Goal: Task Accomplishment & Management: Manage account settings

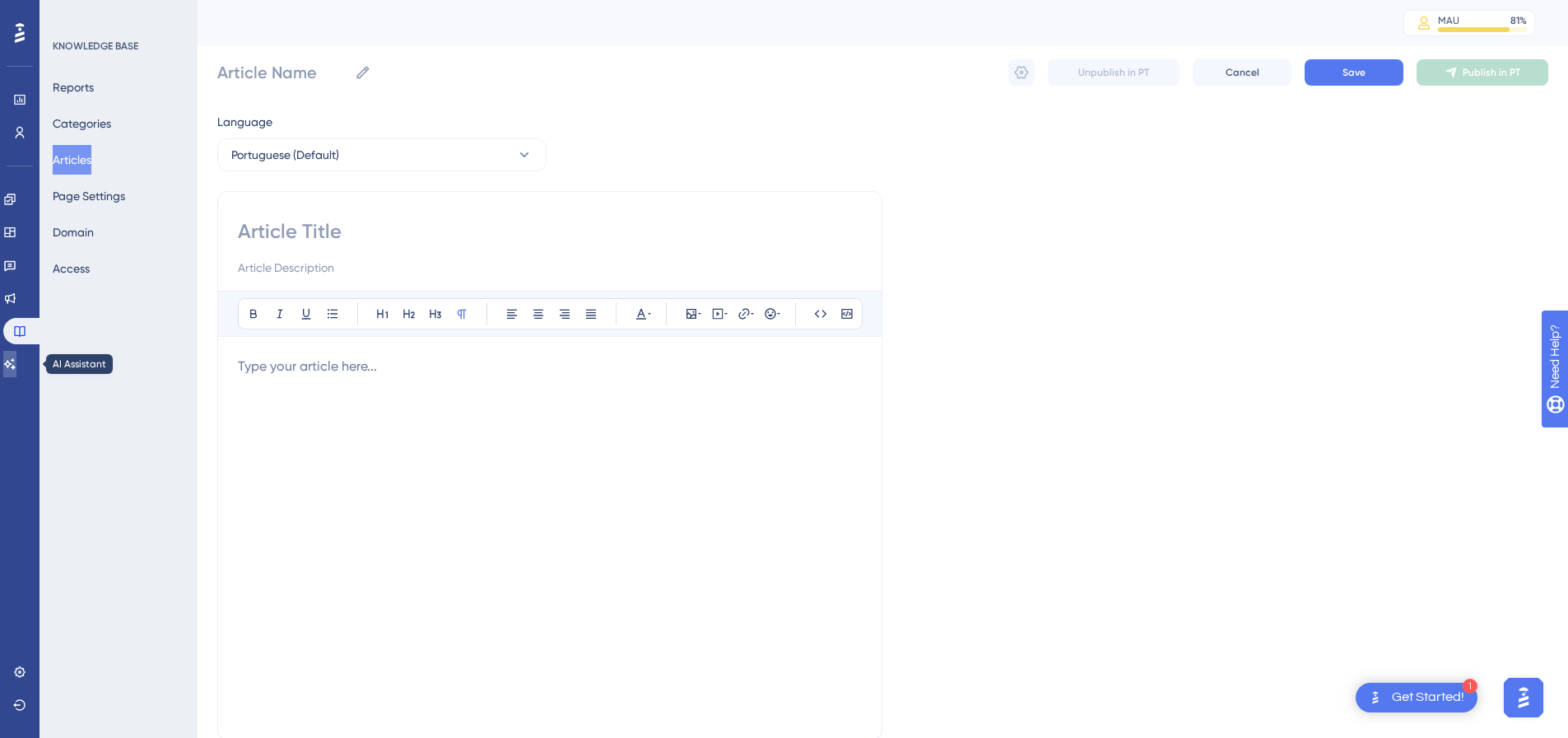
click at [15, 360] on icon at bounding box center [10, 363] width 12 height 11
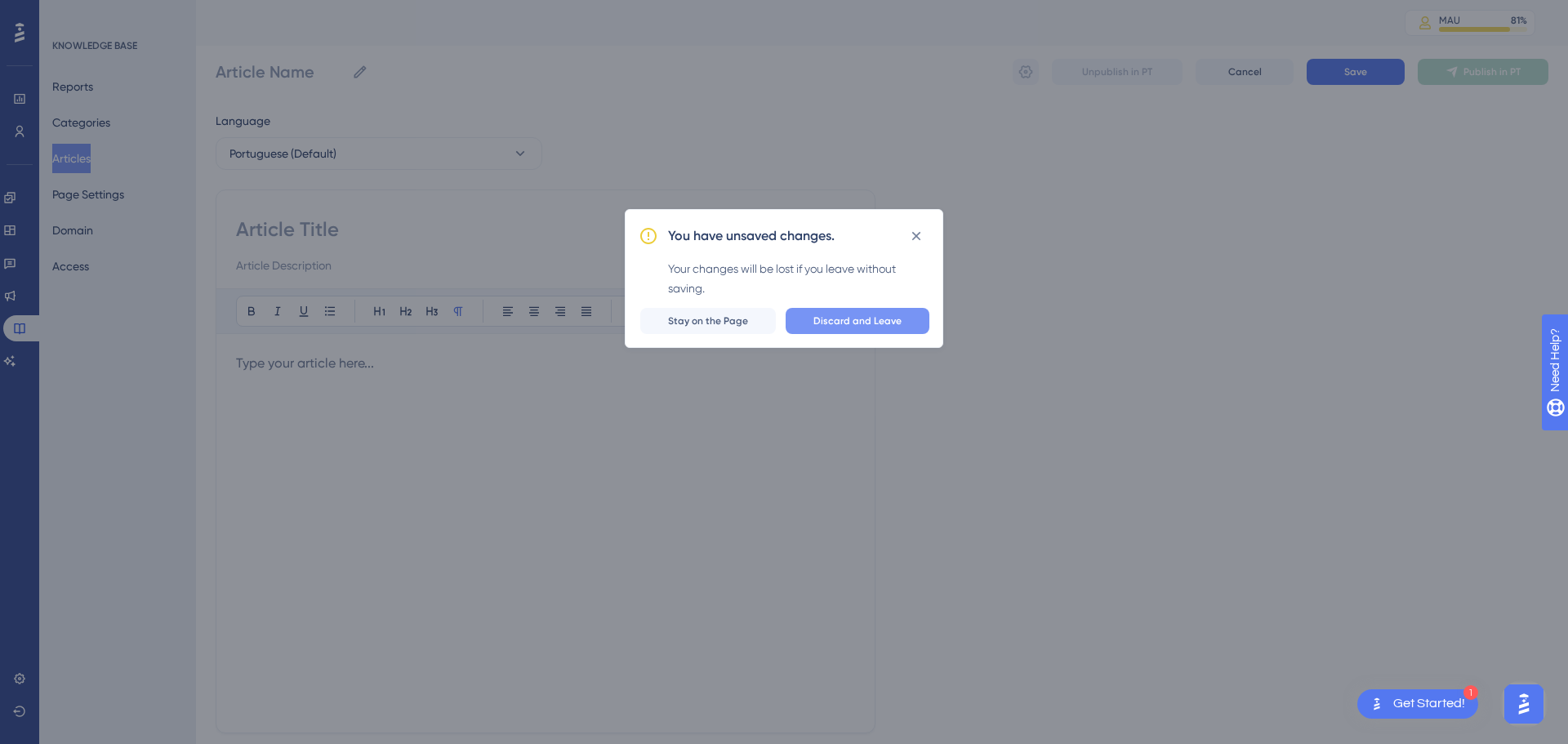
click at [875, 326] on span "Discard and Leave" at bounding box center [857, 321] width 89 height 13
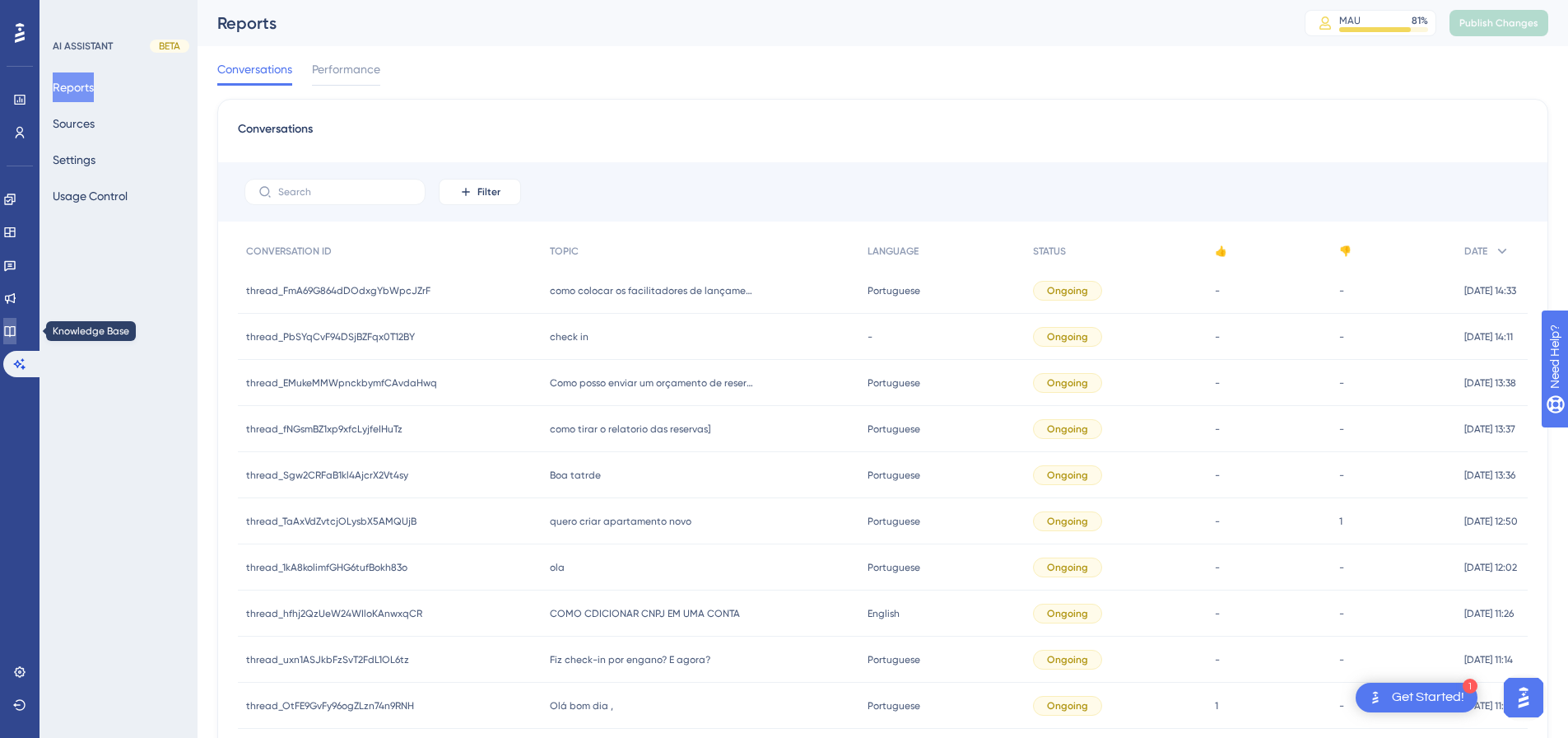
click at [16, 330] on icon at bounding box center [10, 331] width 14 height 14
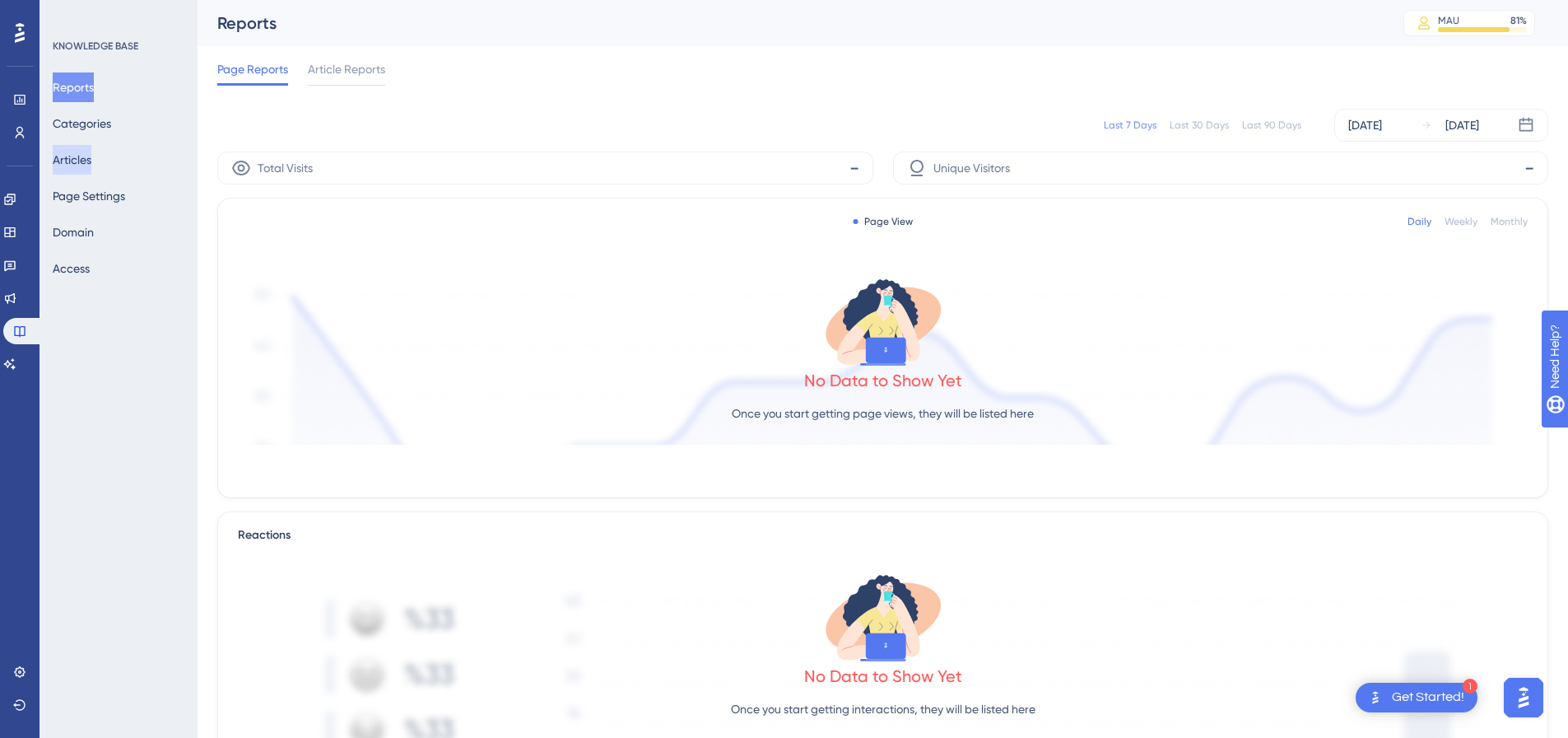
click at [81, 161] on button "Articles" at bounding box center [71, 159] width 39 height 30
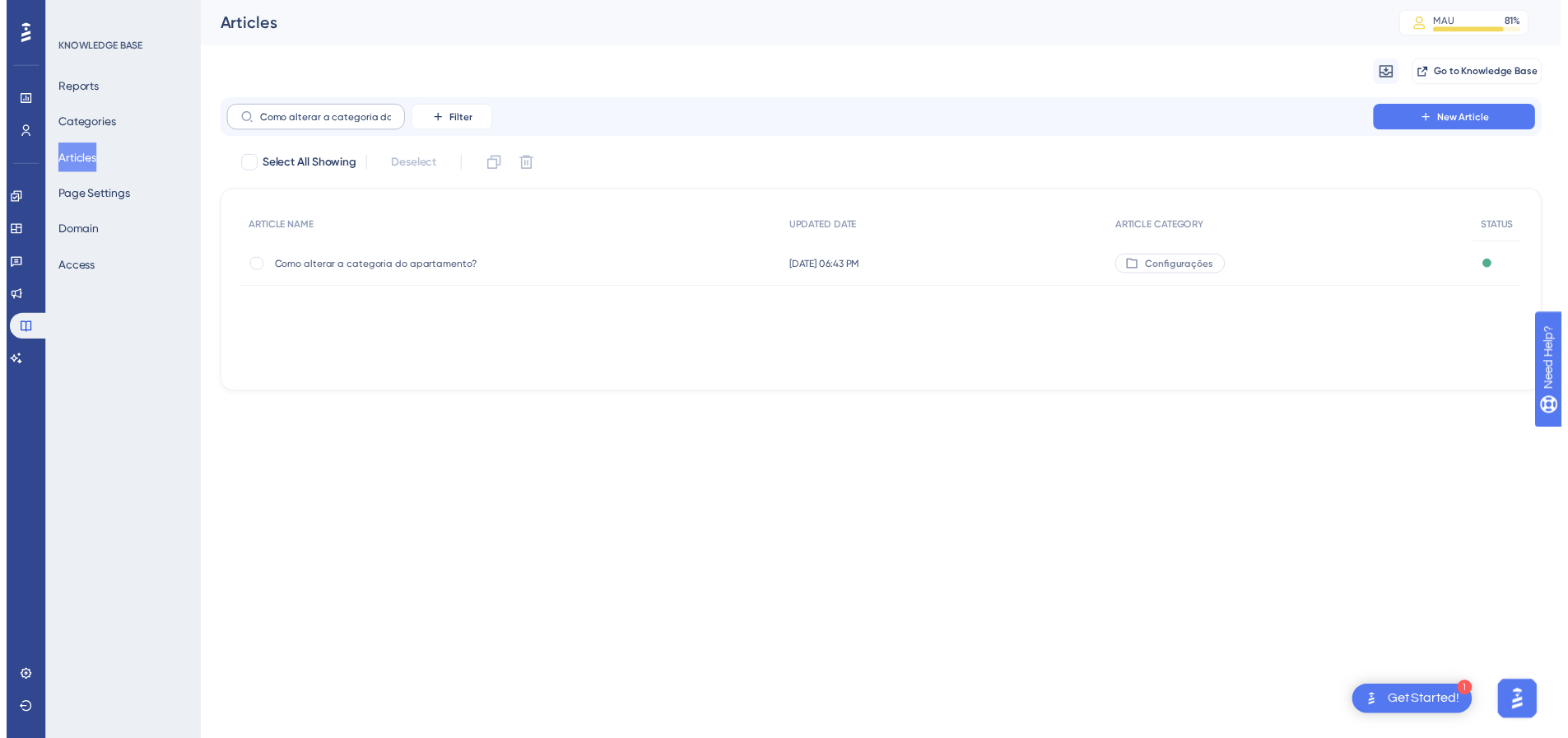
scroll to position [0, 65]
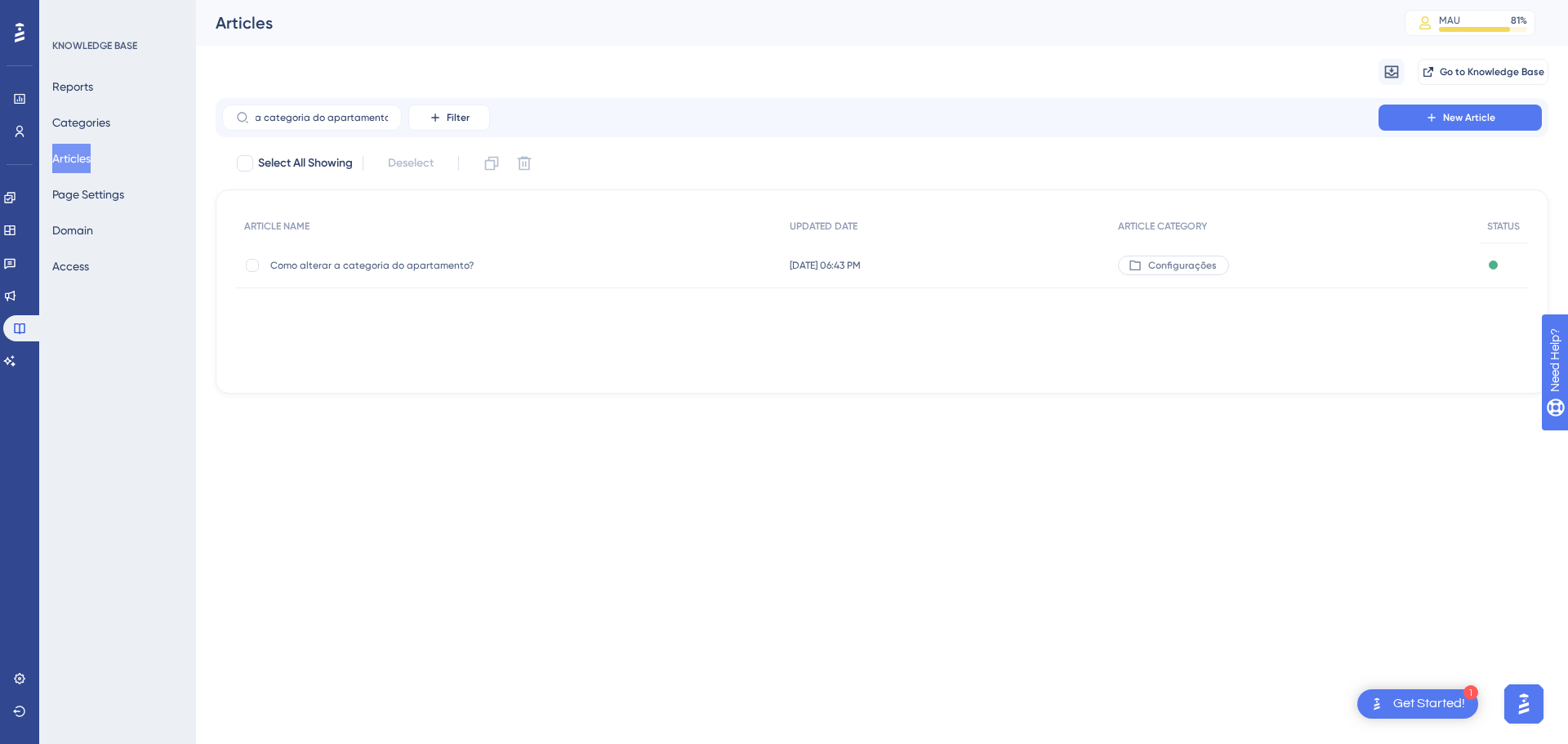
type input "Como alterar a categoria do apartamento?"
click at [422, 265] on span "Como alterar a categoria do apartamento?" at bounding box center [400, 266] width 261 height 13
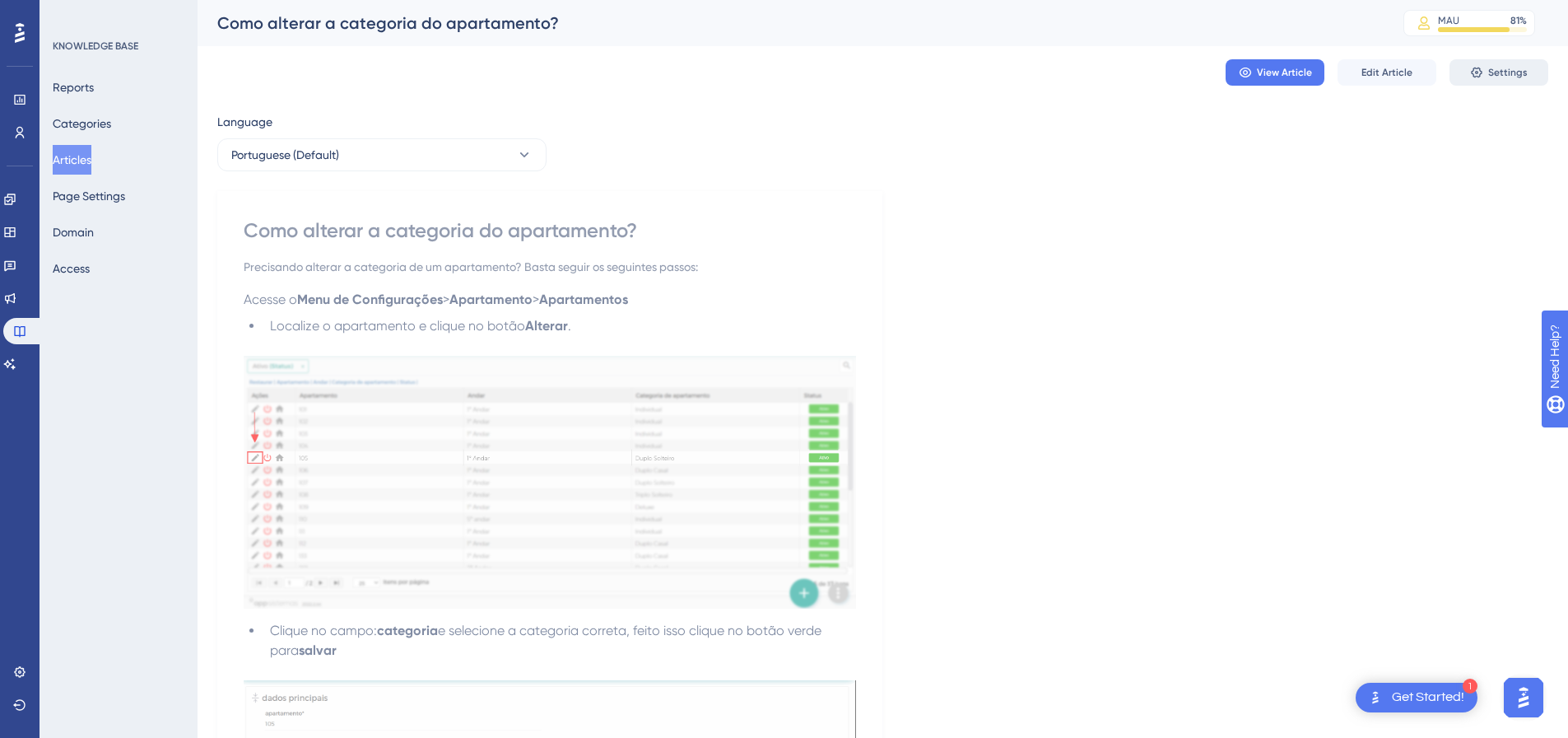
click at [1500, 76] on span "Settings" at bounding box center [1509, 72] width 40 height 14
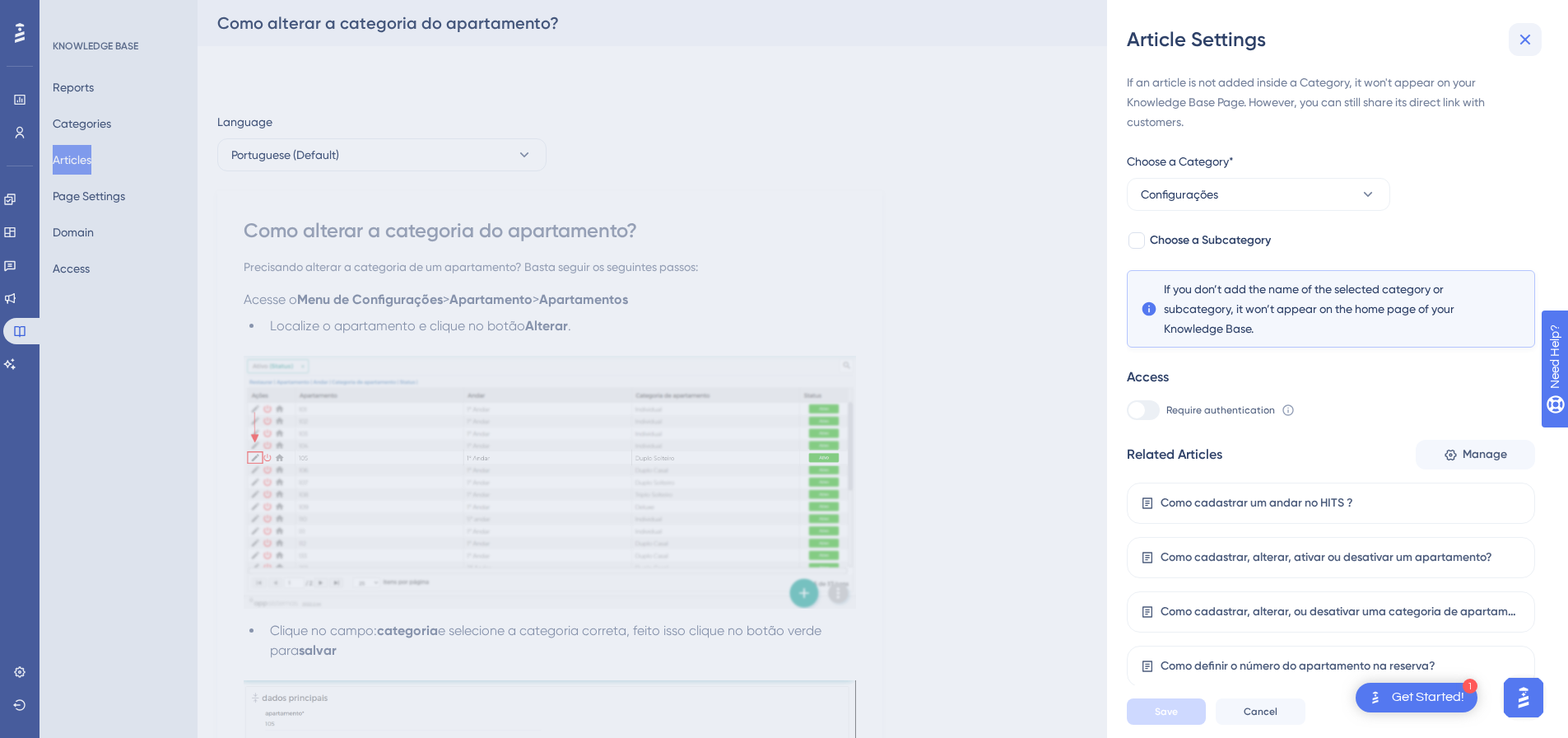
click at [1525, 35] on icon at bounding box center [1526, 40] width 20 height 20
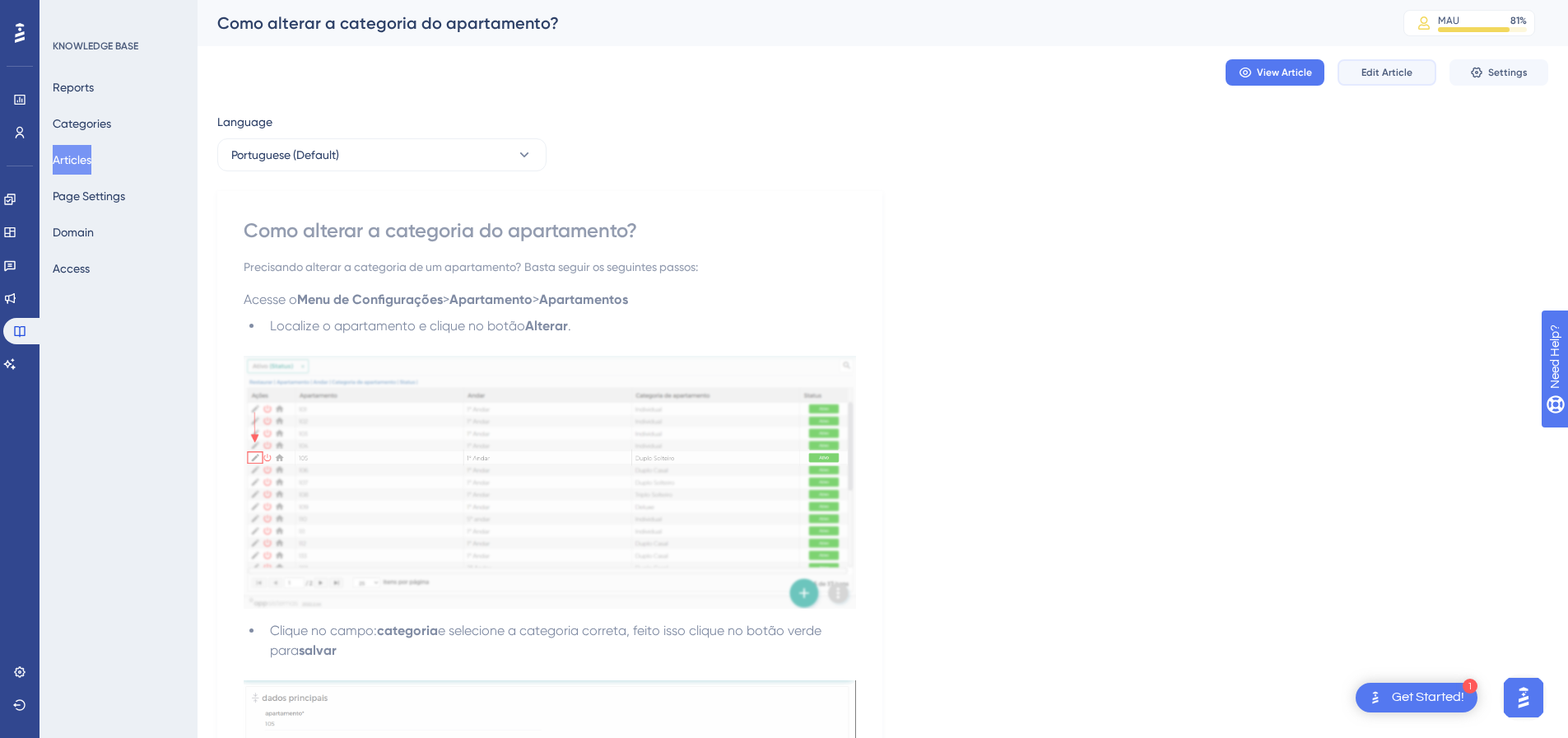
drag, startPoint x: 1399, startPoint y: 68, endPoint x: 1036, endPoint y: 68, distance: 363.0
click at [1400, 68] on span "Edit Article" at bounding box center [1387, 72] width 51 height 14
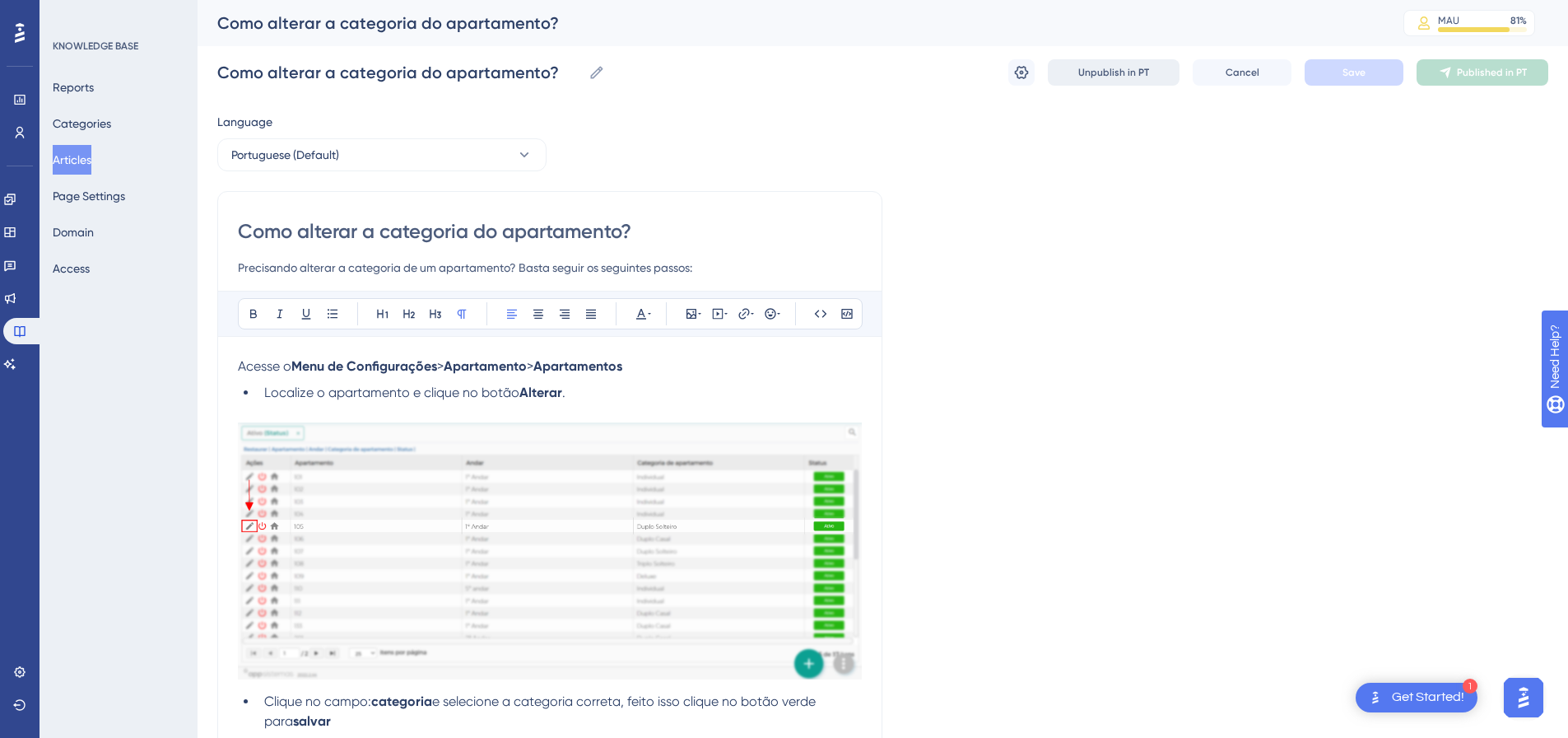
click at [1139, 74] on span "Unpublish in PT" at bounding box center [1114, 72] width 71 height 14
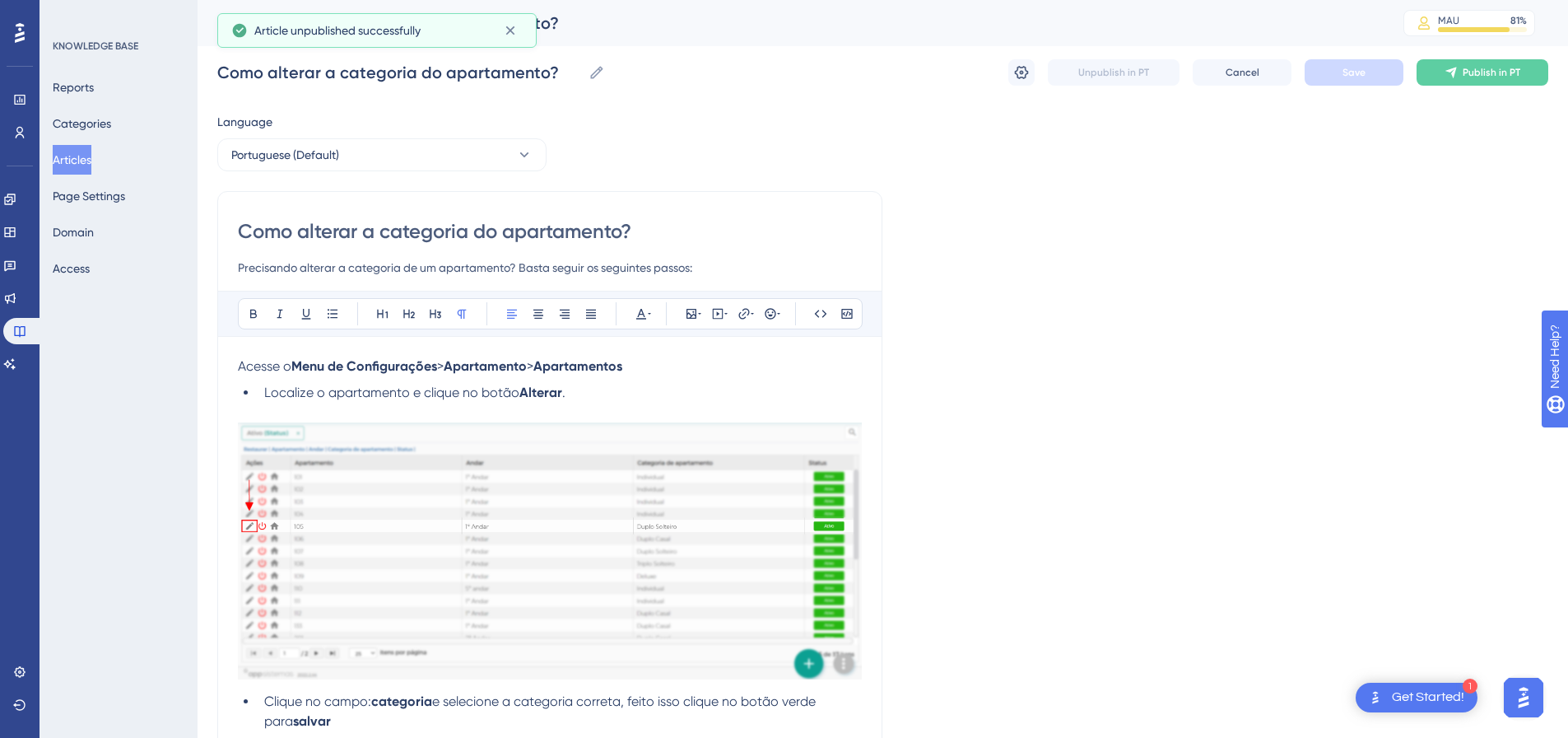
click at [86, 156] on button "Articles" at bounding box center [71, 159] width 39 height 30
